Goal: Task Accomplishment & Management: Use online tool/utility

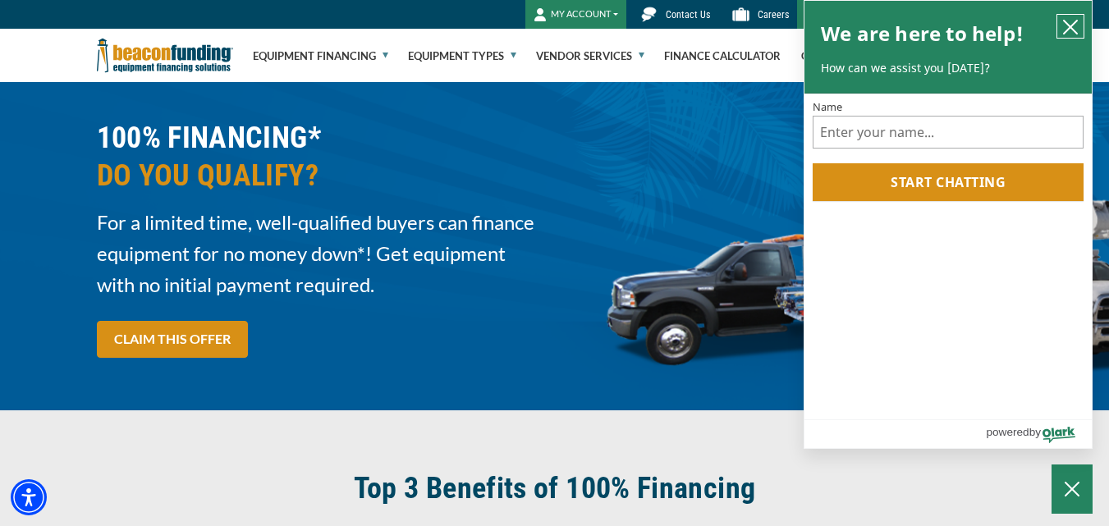
click at [1063, 25] on icon "close chatbox" at bounding box center [1070, 27] width 16 height 16
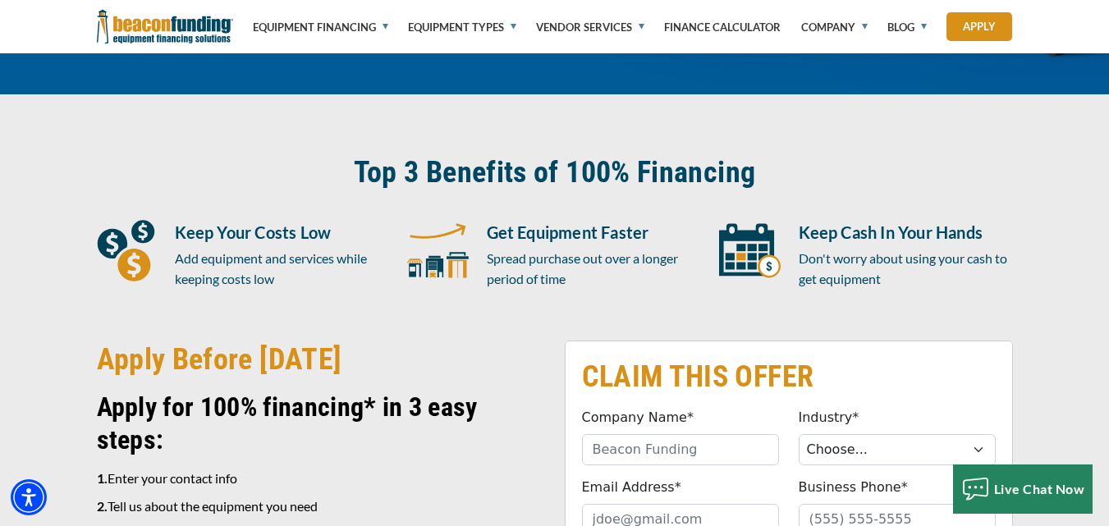
scroll to position [328, 0]
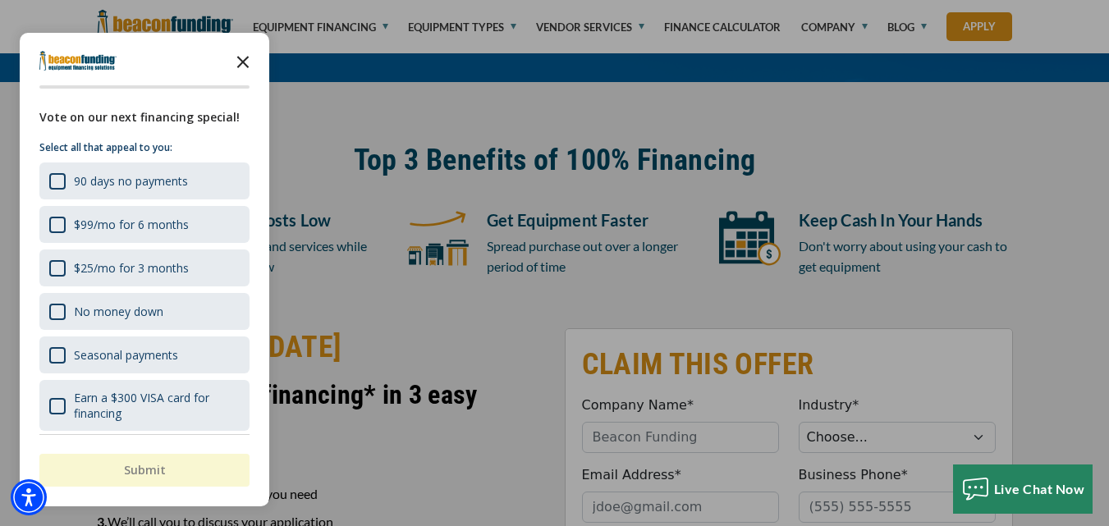
click at [241, 62] on icon "Close the survey" at bounding box center [242, 60] width 33 height 33
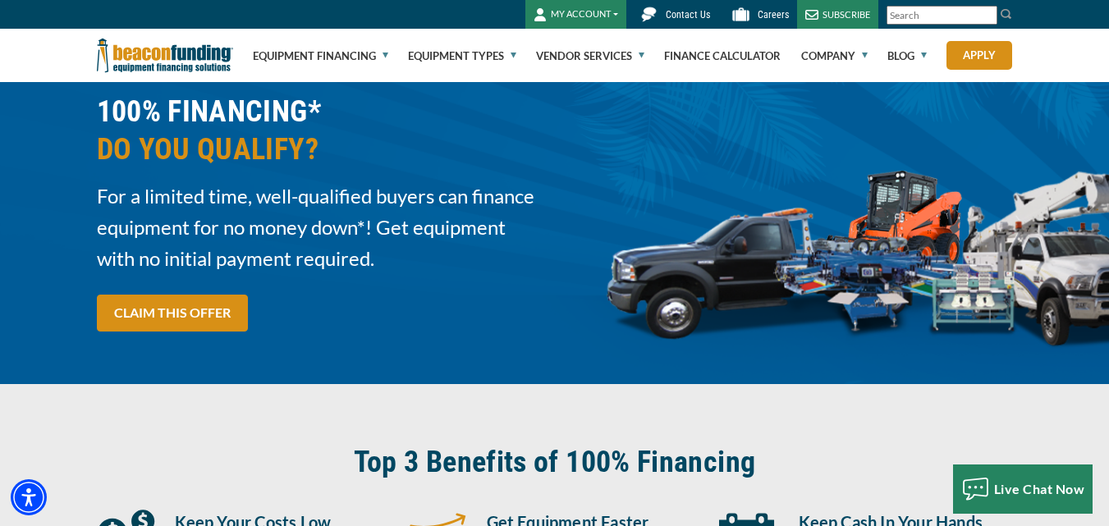
scroll to position [0, 0]
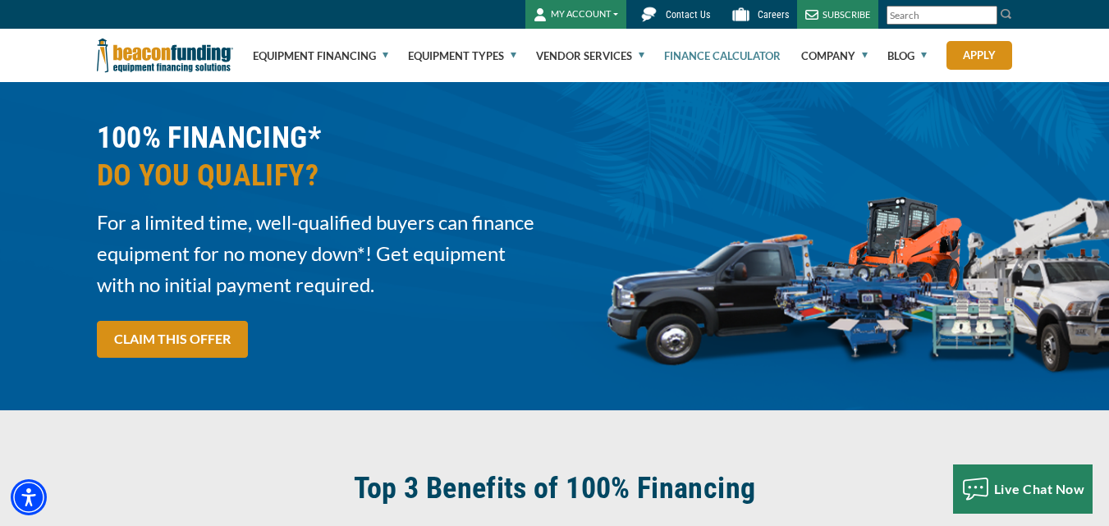
click at [678, 48] on link "Finance Calculator" at bounding box center [722, 56] width 117 height 53
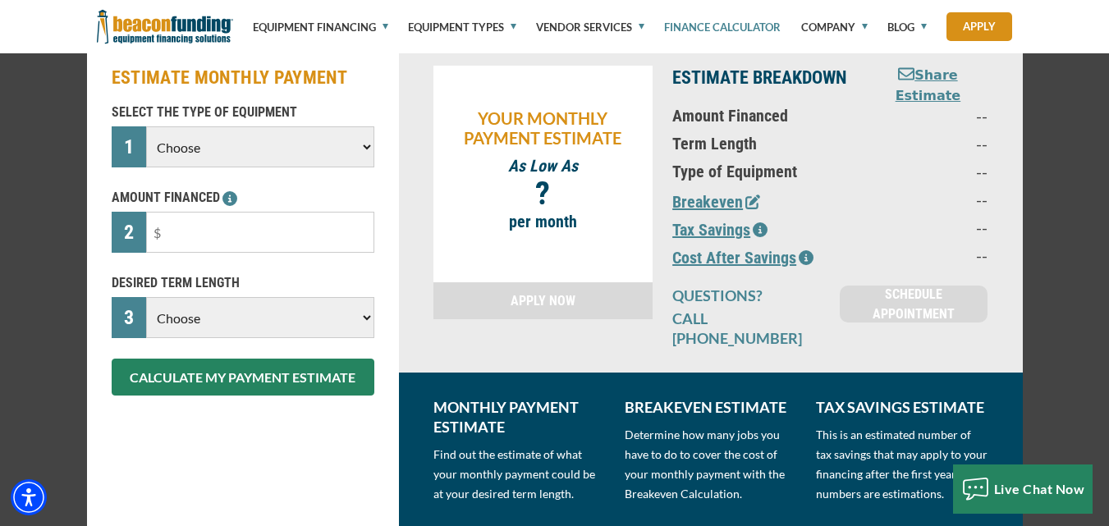
scroll to position [246, 0]
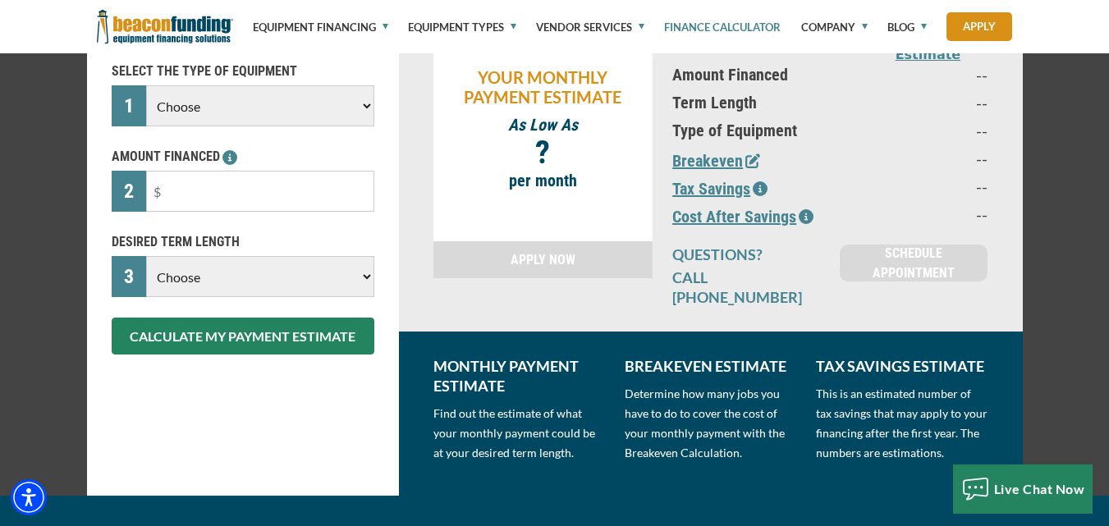
click at [231, 95] on select "Choose Backhoe Boom/Bucket Truck Chipper Commercial Mower Crane DTG/DTF Printin…" at bounding box center [259, 105] width 227 height 41
select select "9"
click at [146, 85] on select "Choose Backhoe Boom/Bucket Truck Chipper Commercial Mower Crane DTG/DTF Printin…" at bounding box center [259, 105] width 227 height 41
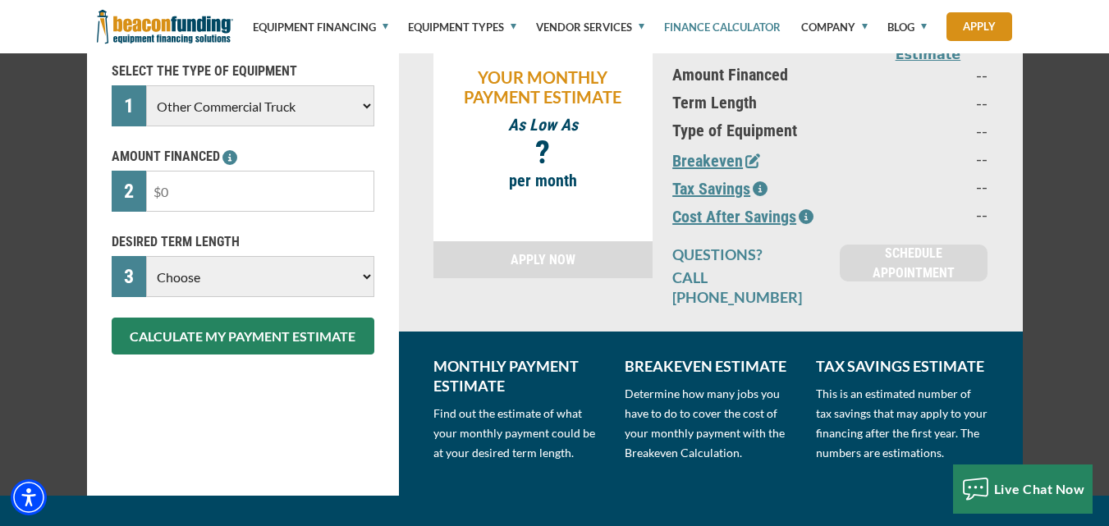
click at [213, 189] on input "text" at bounding box center [259, 191] width 227 height 41
type input "$65,000"
click at [245, 263] on select "Choose 36 Months 48 Months 60 Months" at bounding box center [259, 276] width 227 height 41
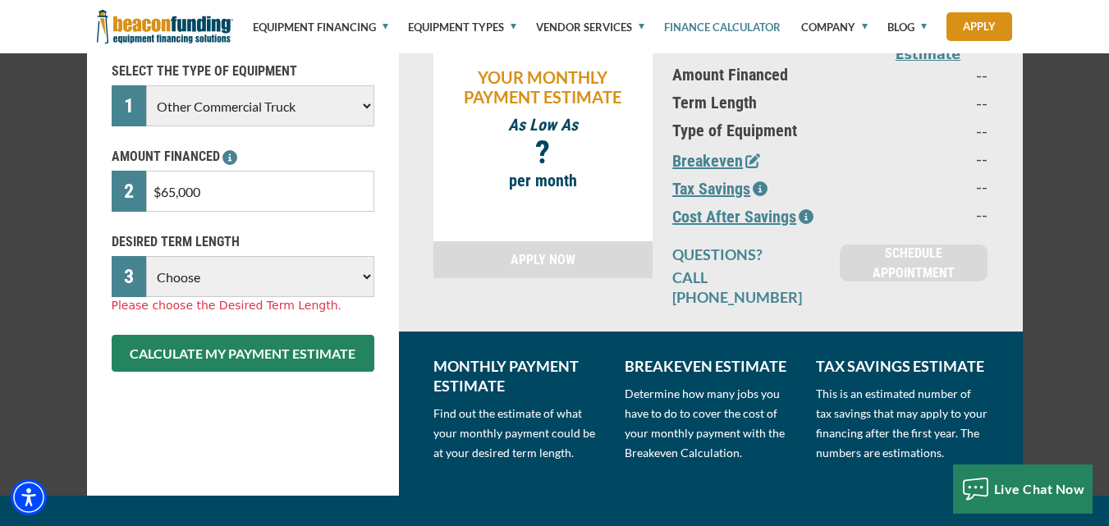
select select "60"
click at [146, 256] on select "Choose 36 Months 48 Months 60 Months" at bounding box center [259, 276] width 227 height 41
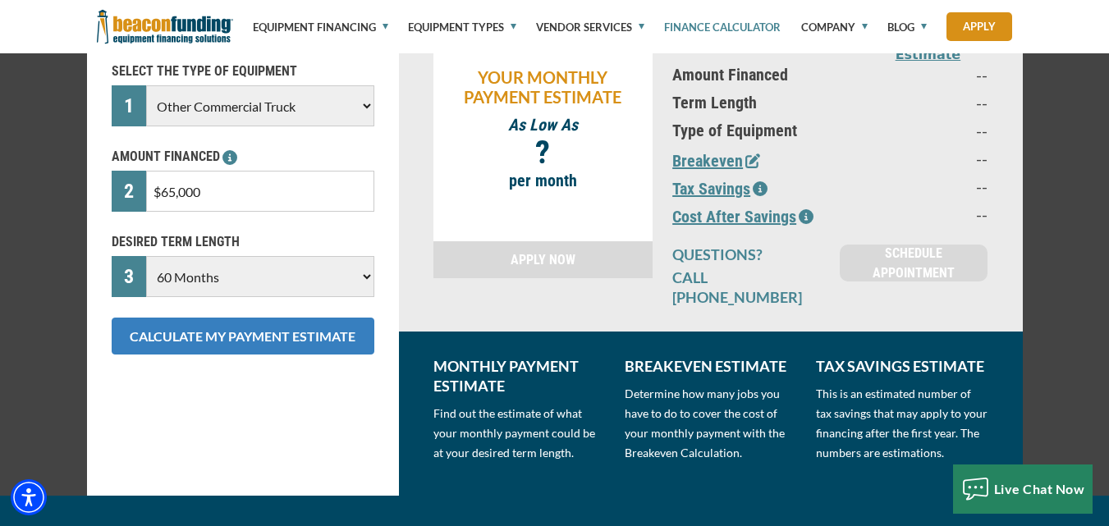
click at [272, 345] on button "CALCULATE MY PAYMENT ESTIMATE" at bounding box center [243, 336] width 263 height 37
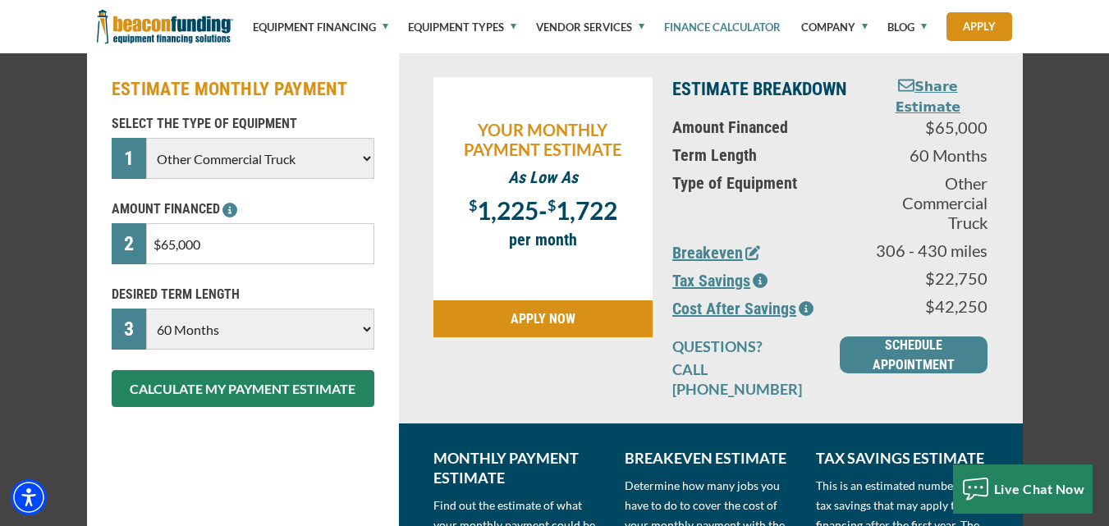
scroll to position [164, 0]
